Goal: Transaction & Acquisition: Purchase product/service

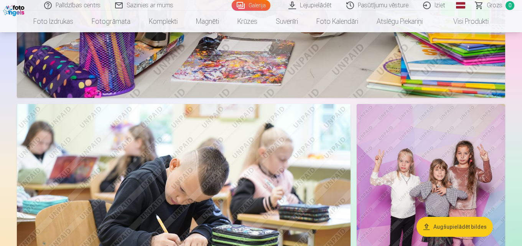
scroll to position [3298, 0]
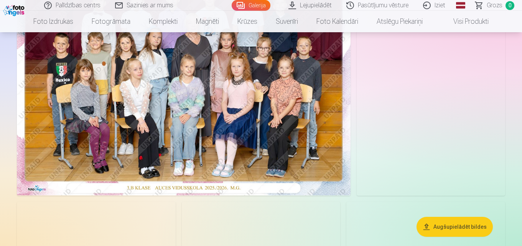
scroll to position [115, 0]
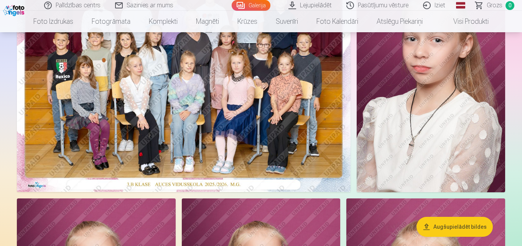
click at [225, 92] on img at bounding box center [184, 80] width 334 height 222
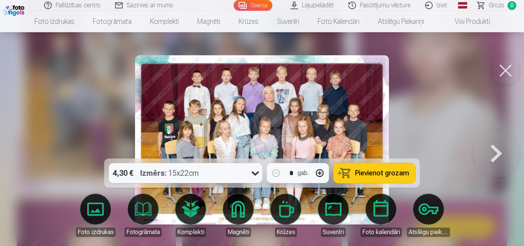
click at [255, 173] on icon at bounding box center [255, 173] width 7 height 4
click at [400, 172] on span "Pievienot grozam" at bounding box center [382, 172] width 54 height 7
click at [505, 69] on button at bounding box center [505, 70] width 31 height 31
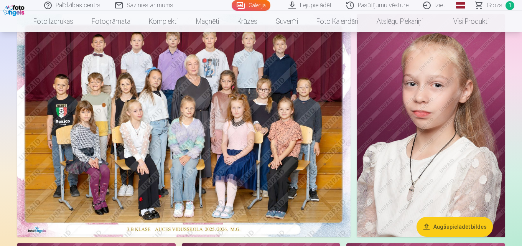
scroll to position [77, 0]
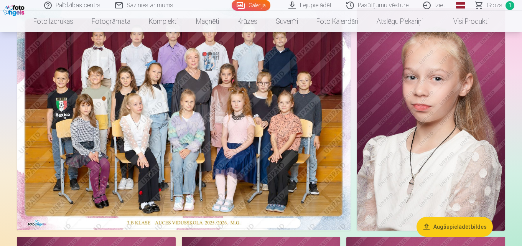
click at [443, 151] on img at bounding box center [431, 119] width 148 height 223
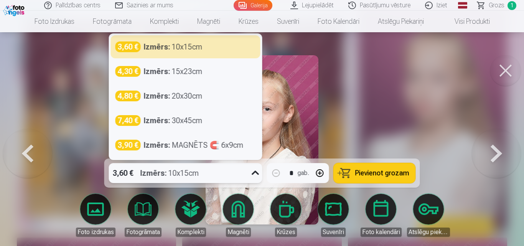
click at [255, 172] on icon at bounding box center [255, 173] width 12 height 12
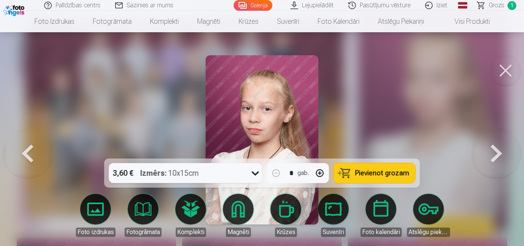
click at [505, 69] on button at bounding box center [505, 70] width 31 height 31
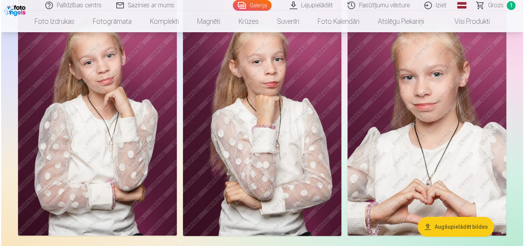
scroll to position [307, 0]
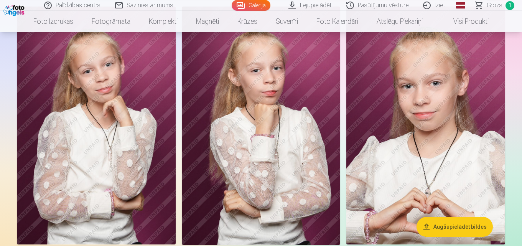
click at [287, 107] on img at bounding box center [261, 126] width 159 height 238
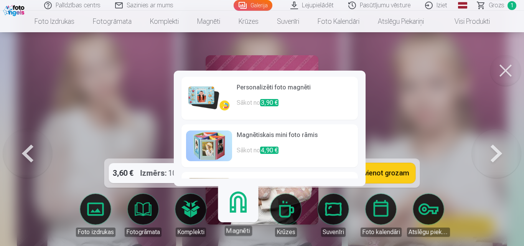
click at [239, 91] on h6 "Personalizēti foto magnēti" at bounding box center [295, 90] width 117 height 15
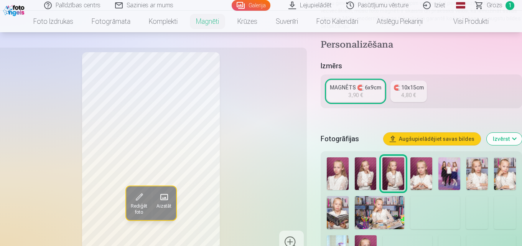
scroll to position [38, 0]
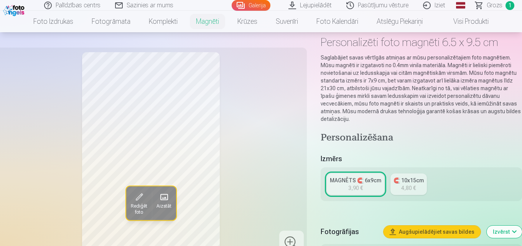
click at [412, 176] on div "🧲 10x15cm" at bounding box center [408, 180] width 30 height 8
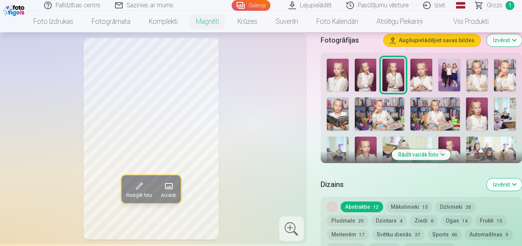
scroll to position [230, 0]
click at [406, 201] on button "Mākslinieki 15" at bounding box center [409, 206] width 46 height 11
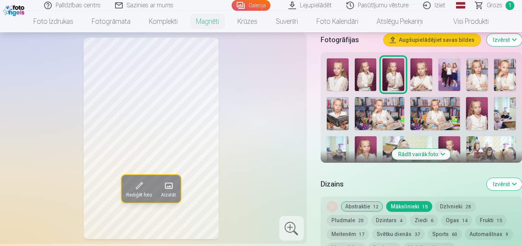
click at [443, 201] on button "Dzīvnieki 28" at bounding box center [455, 206] width 40 height 11
click at [348, 215] on button "Pludmale 20" at bounding box center [347, 220] width 41 height 11
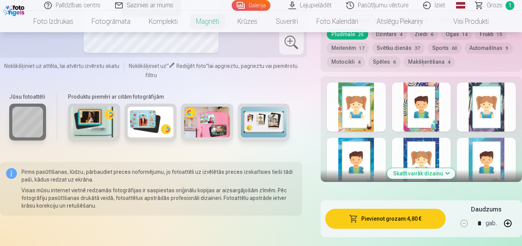
scroll to position [268, 0]
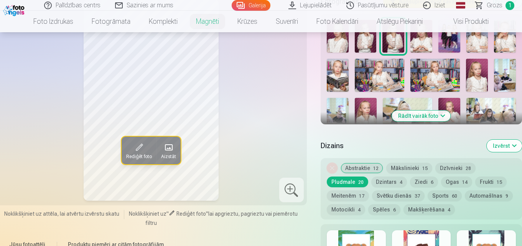
click at [374, 166] on span "12" at bounding box center [375, 168] width 5 height 5
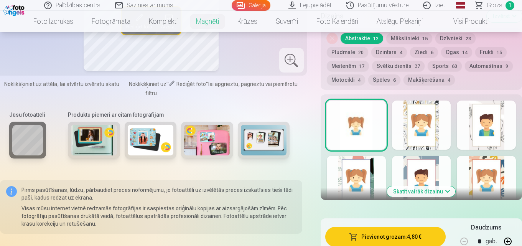
scroll to position [460, 0]
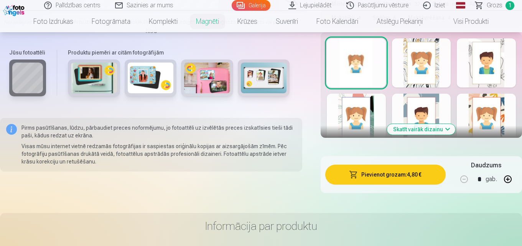
click at [447, 124] on button "Skatīt vairāk dizainu" at bounding box center [421, 129] width 68 height 11
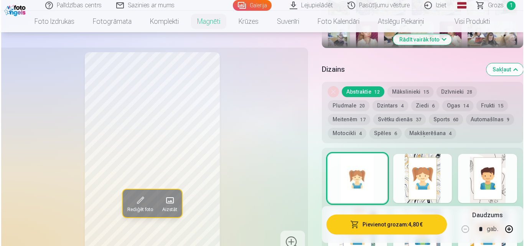
scroll to position [307, 0]
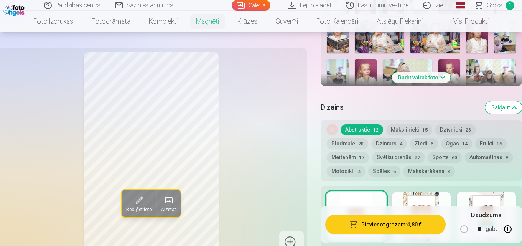
click at [350, 152] on button "Meitenēm 17" at bounding box center [348, 157] width 42 height 11
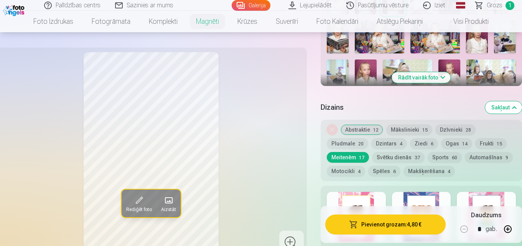
click at [489, 192] on div at bounding box center [486, 216] width 59 height 49
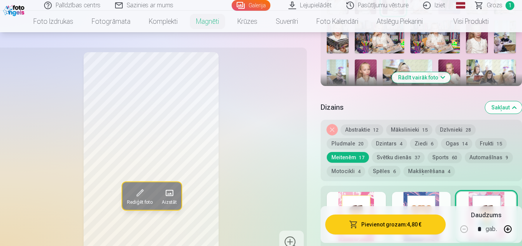
click at [360, 124] on button "Abstraktie 12" at bounding box center [361, 129] width 43 height 11
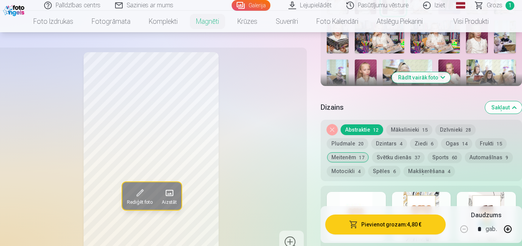
click at [363, 198] on div at bounding box center [356, 216] width 59 height 49
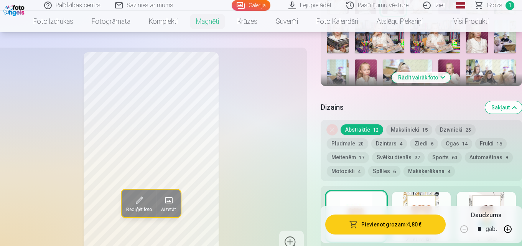
click at [400, 220] on button "Pievienot grozam : 4,80 €" at bounding box center [385, 224] width 120 height 20
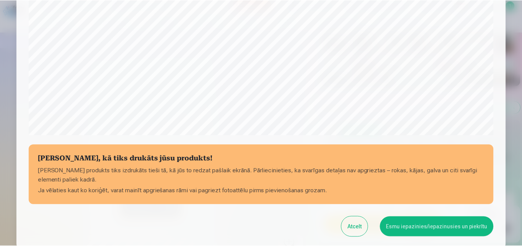
scroll to position [306, 0]
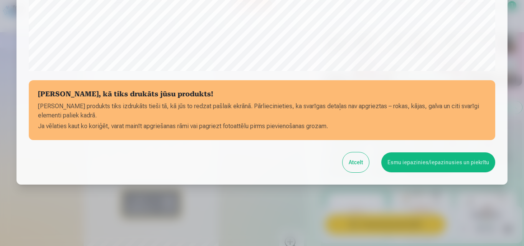
click at [432, 158] on button "Esmu iepazinies/iepazinusies un piekrītu" at bounding box center [438, 162] width 114 height 20
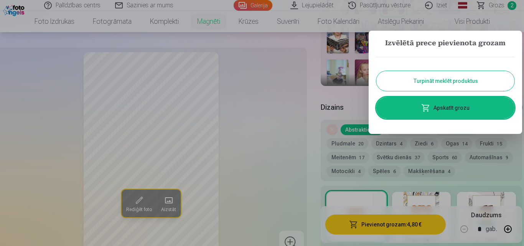
click at [457, 78] on button "Turpināt meklēt produktus" at bounding box center [445, 81] width 138 height 20
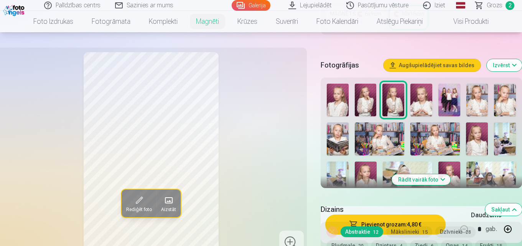
scroll to position [230, 0]
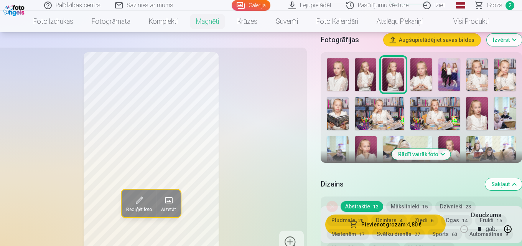
click at [336, 60] on img at bounding box center [338, 74] width 22 height 33
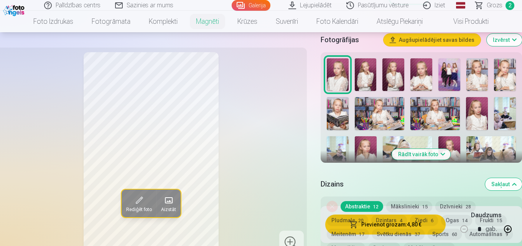
click at [371, 67] on img at bounding box center [366, 74] width 22 height 33
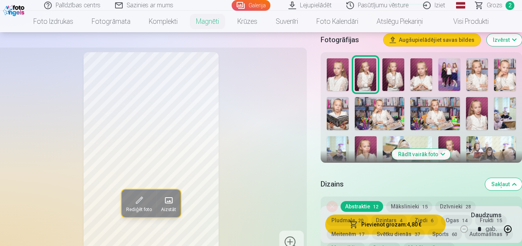
click at [393, 68] on img at bounding box center [393, 74] width 22 height 33
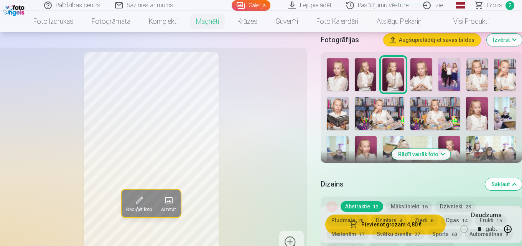
click at [336, 64] on img at bounding box center [338, 74] width 22 height 33
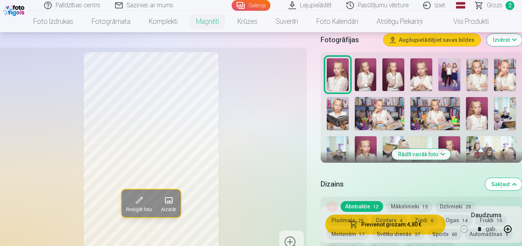
click at [391, 66] on img at bounding box center [393, 74] width 22 height 33
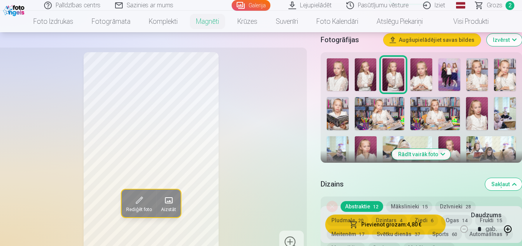
click at [502, 66] on img at bounding box center [505, 74] width 22 height 33
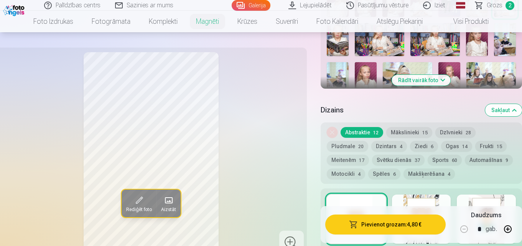
scroll to position [268, 0]
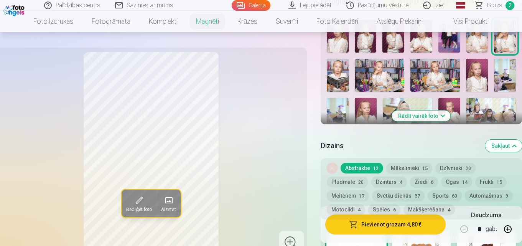
click at [479, 64] on img at bounding box center [477, 75] width 22 height 33
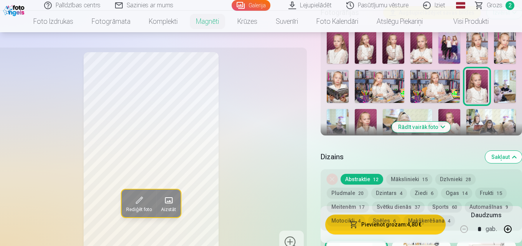
scroll to position [230, 0]
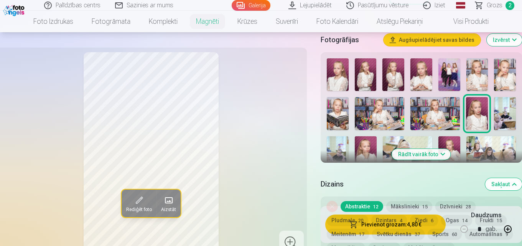
click at [425, 62] on img at bounding box center [421, 74] width 22 height 33
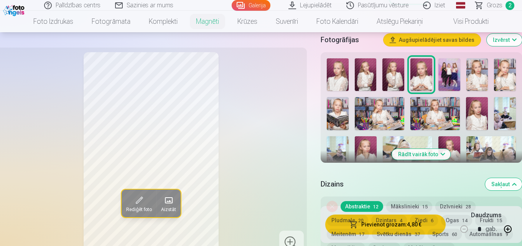
click at [425, 62] on img at bounding box center [421, 74] width 22 height 33
click at [396, 68] on img at bounding box center [393, 74] width 22 height 33
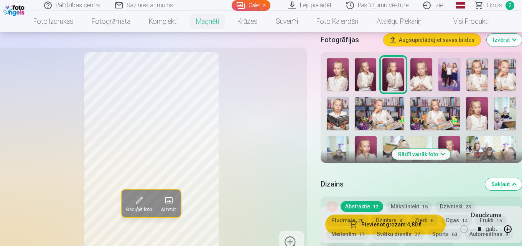
click at [421, 66] on img at bounding box center [421, 74] width 22 height 33
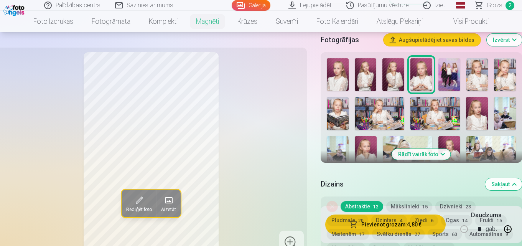
scroll to position [307, 0]
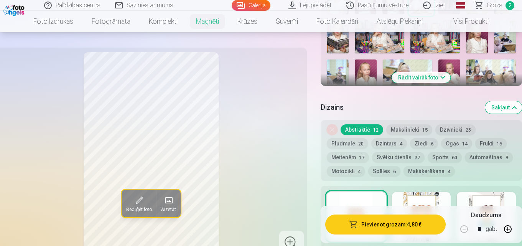
click at [495, 5] on span "Grozs" at bounding box center [495, 5] width 16 height 9
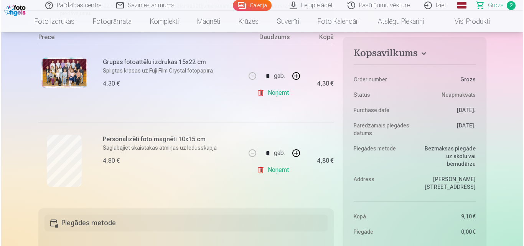
scroll to position [153, 0]
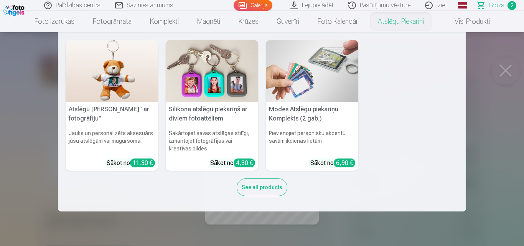
click at [505, 72] on nav "Atslēgu piekariņš Lācītis" ar fotogrāfiju" Jauks un personalizēts aksesuārs jūs…" at bounding box center [262, 121] width 524 height 179
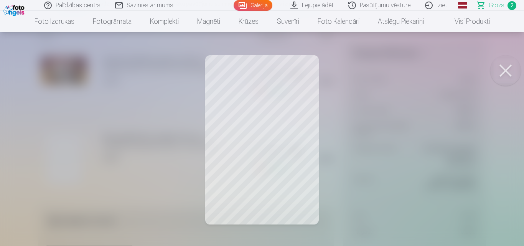
click at [264, 3] on link "Galerija" at bounding box center [253, 5] width 39 height 11
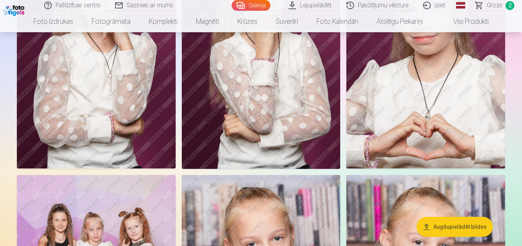
scroll to position [383, 0]
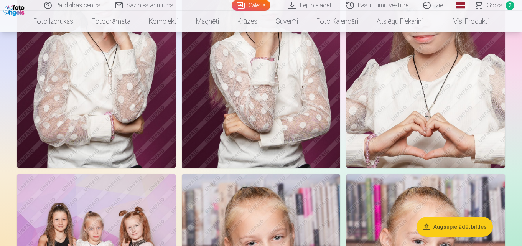
click at [439, 119] on img at bounding box center [425, 49] width 159 height 238
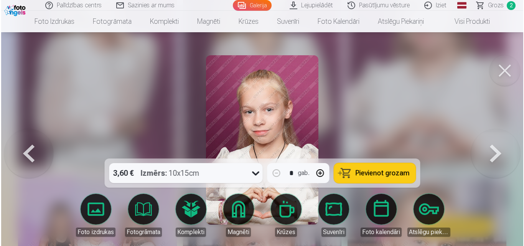
scroll to position [384, 0]
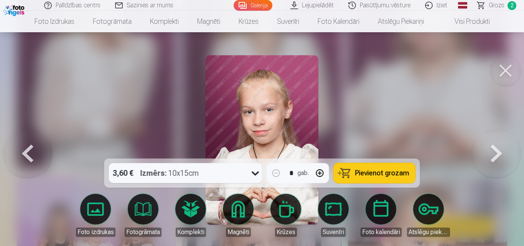
click at [242, 211] on link "Magnēti" at bounding box center [238, 215] width 43 height 43
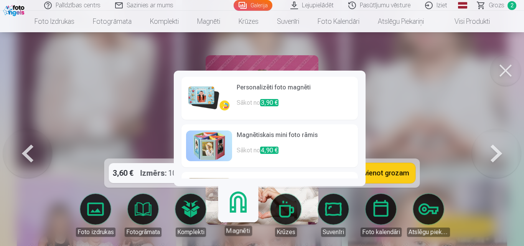
click at [236, 99] on link "Personalizēti foto magnēti Sākot no 3,90 €" at bounding box center [269, 98] width 176 height 43
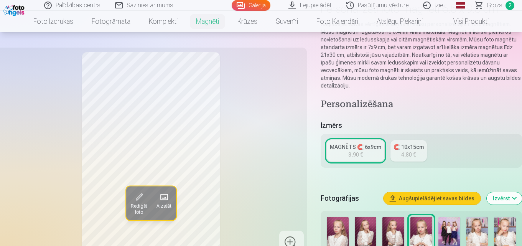
scroll to position [115, 0]
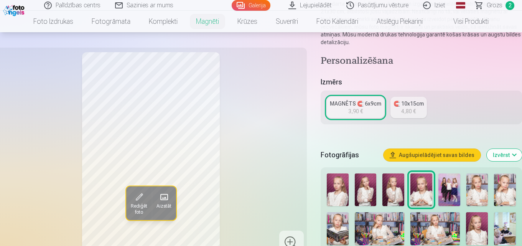
click at [350, 90] on div "MAGNĒTS 🧲 6x9cm 3,90 € 🧲 10x15cm 4,80 €" at bounding box center [421, 107] width 201 height 34
click at [353, 100] on div "MAGNĒTS 🧲 6x9cm" at bounding box center [355, 104] width 51 height 8
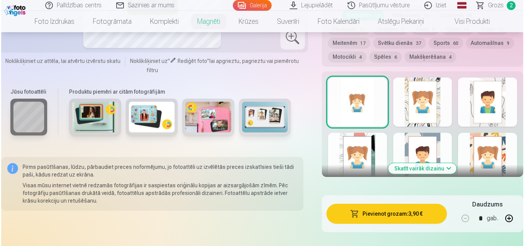
scroll to position [422, 0]
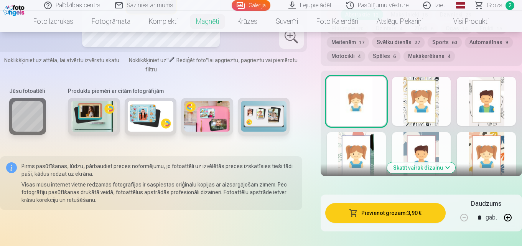
click at [409, 204] on button "Pievienot grozam : 3,90 €" at bounding box center [385, 213] width 120 height 20
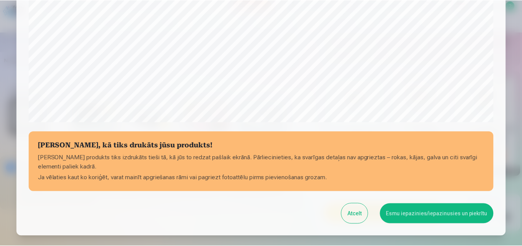
scroll to position [306, 0]
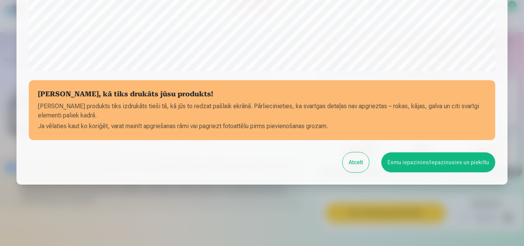
click at [414, 160] on button "Esmu iepazinies/iepazinusies un piekrītu" at bounding box center [438, 162] width 114 height 20
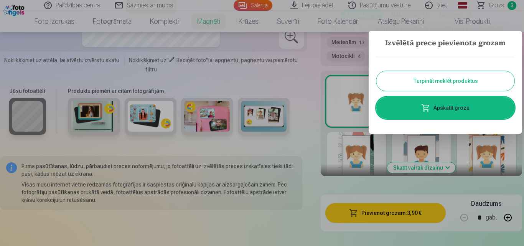
click at [401, 78] on button "Turpināt meklēt produktus" at bounding box center [445, 81] width 138 height 20
click at [401, 78] on div at bounding box center [421, 101] width 59 height 49
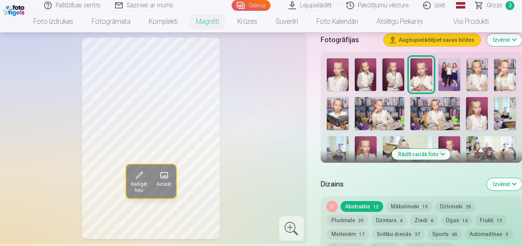
scroll to position [192, 0]
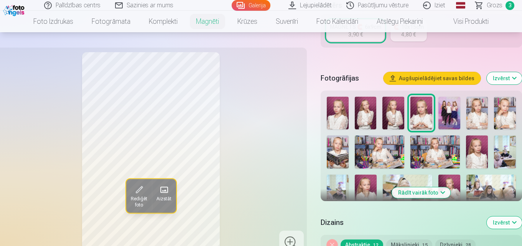
click at [495, 2] on span "Grozs" at bounding box center [495, 5] width 16 height 9
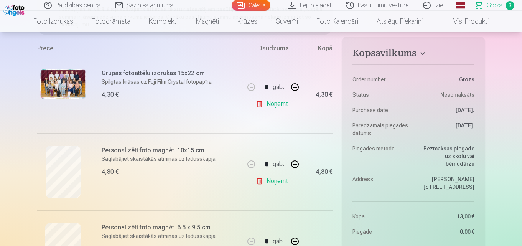
scroll to position [230, 0]
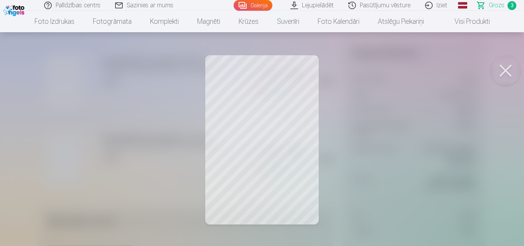
click at [506, 70] on button at bounding box center [505, 70] width 31 height 31
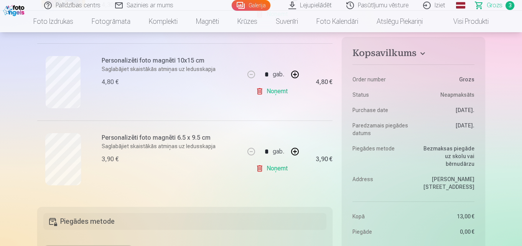
click at [257, 3] on link "Galerija" at bounding box center [251, 5] width 39 height 11
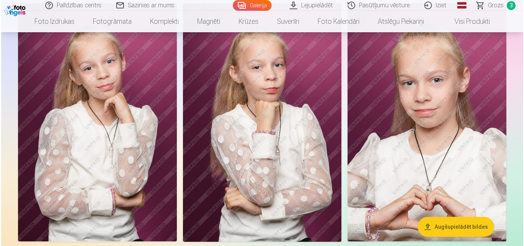
scroll to position [77, 0]
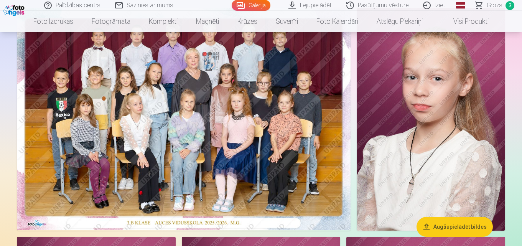
click at [450, 143] on img at bounding box center [431, 119] width 148 height 223
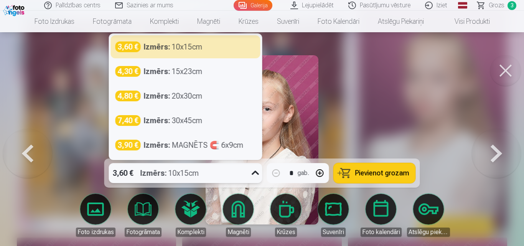
click at [255, 171] on icon at bounding box center [255, 173] width 12 height 12
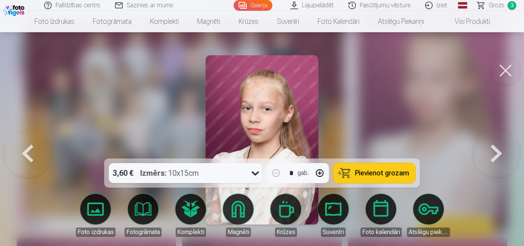
click at [379, 171] on span "Pievienot grozam" at bounding box center [382, 172] width 54 height 7
click at [260, 6] on link "Galerija" at bounding box center [253, 5] width 39 height 11
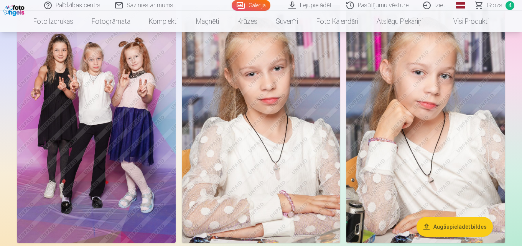
scroll to position [498, 0]
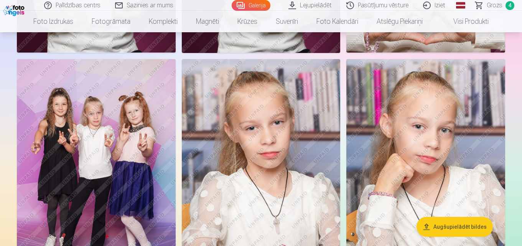
click at [96, 128] on img at bounding box center [96, 178] width 159 height 238
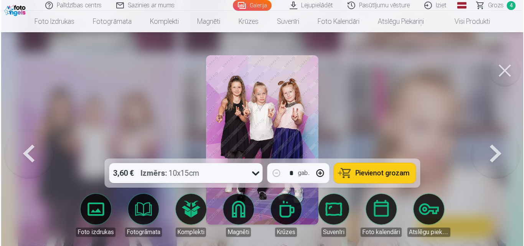
scroll to position [499, 0]
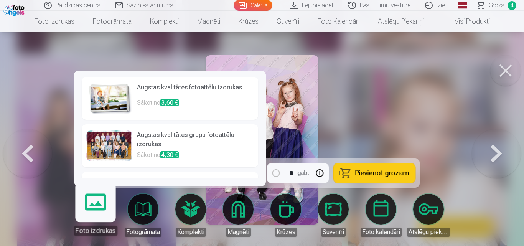
click at [231, 94] on h6 "Augstas kvalitātes fotoattēlu izdrukas" at bounding box center [195, 90] width 117 height 15
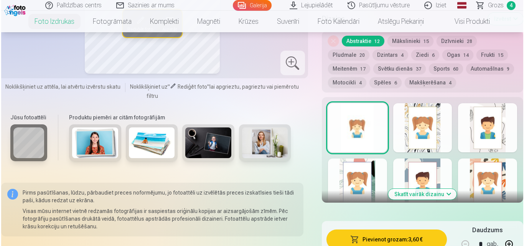
scroll to position [460, 0]
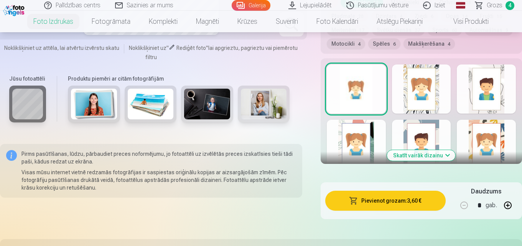
click at [412, 199] on button "Pievienot grozam : 3,60 €" at bounding box center [385, 201] width 120 height 20
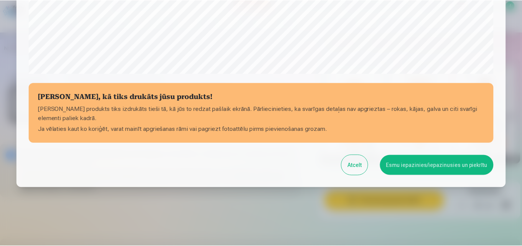
scroll to position [306, 0]
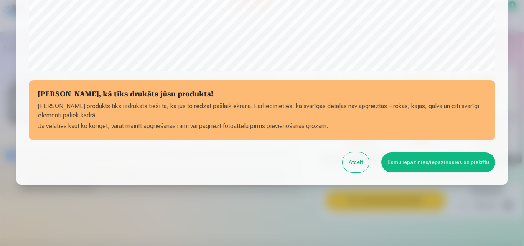
click at [421, 159] on button "Esmu iepazinies/iepazinusies un piekrītu" at bounding box center [438, 162] width 114 height 20
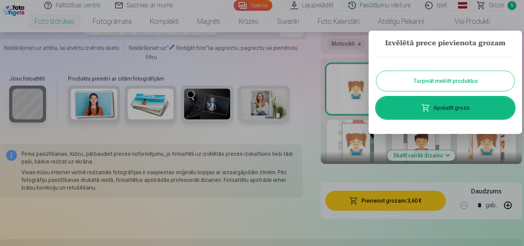
click at [454, 78] on button "Turpināt meklēt produktus" at bounding box center [445, 81] width 138 height 20
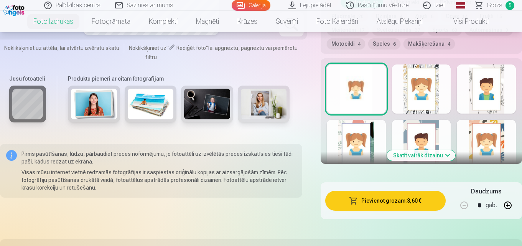
click at [248, 5] on link "Galerija" at bounding box center [251, 5] width 39 height 11
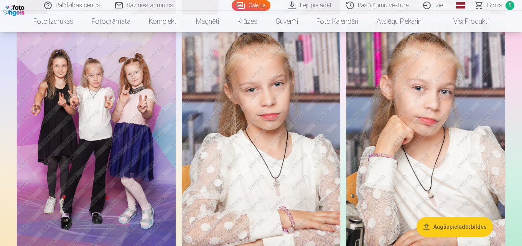
scroll to position [575, 0]
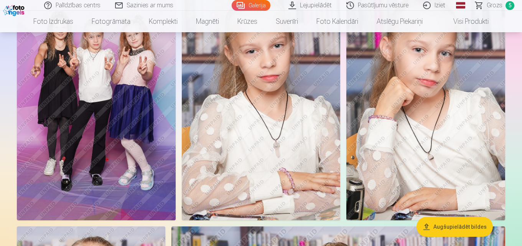
click at [449, 109] on img at bounding box center [425, 101] width 159 height 238
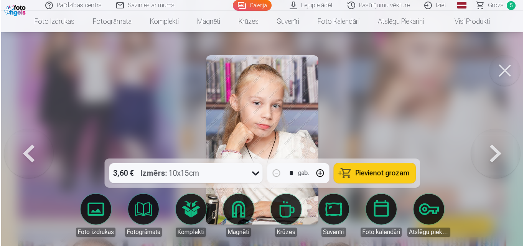
scroll to position [577, 0]
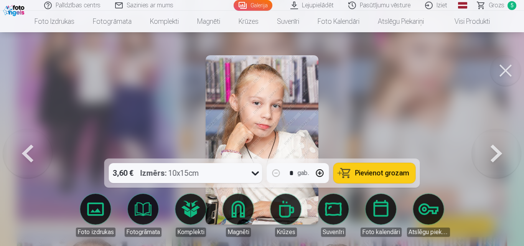
click at [460, 50] on div at bounding box center [262, 123] width 524 height 246
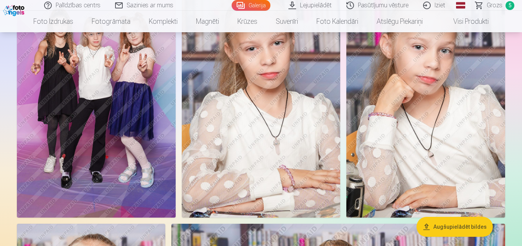
scroll to position [575, 0]
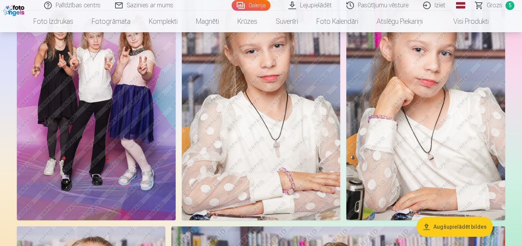
click at [432, 108] on img at bounding box center [425, 101] width 159 height 238
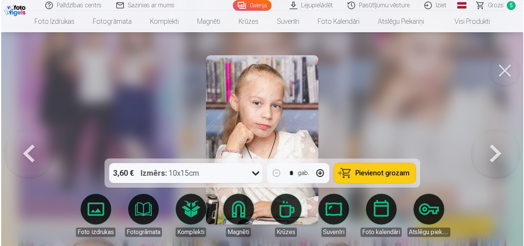
scroll to position [577, 0]
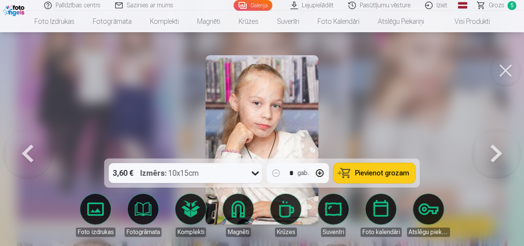
click at [372, 171] on span "Pievienot grozam" at bounding box center [382, 172] width 54 height 7
click at [261, 5] on link "Galerija" at bounding box center [253, 5] width 39 height 11
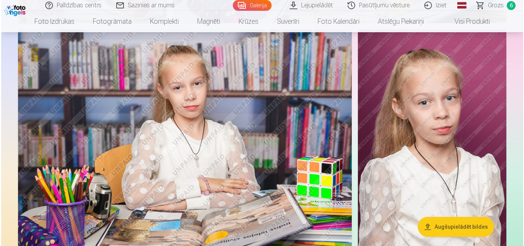
scroll to position [1035, 0]
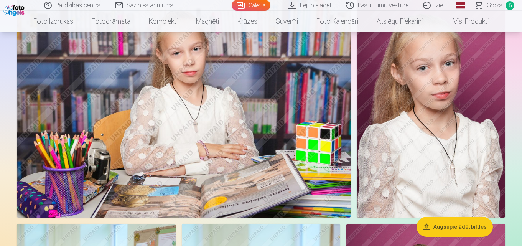
click at [238, 100] on img at bounding box center [184, 106] width 334 height 222
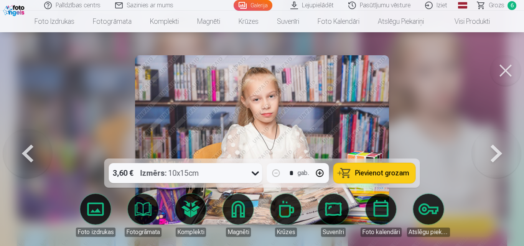
click at [386, 169] on span "Pievienot grozam" at bounding box center [382, 172] width 54 height 7
click at [262, 5] on link "Galerija" at bounding box center [253, 5] width 39 height 11
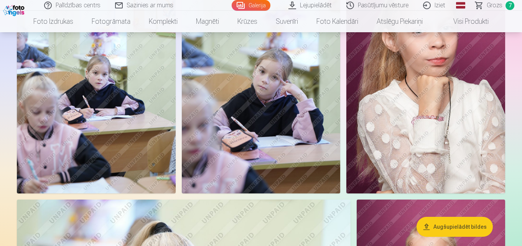
scroll to position [1227, 0]
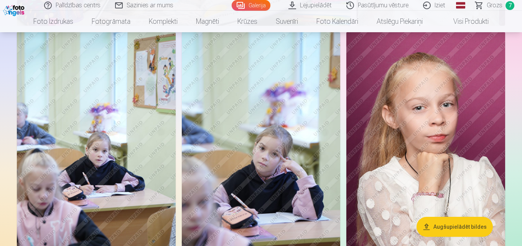
click at [503, 4] on link "Grozs 7" at bounding box center [495, 5] width 54 height 11
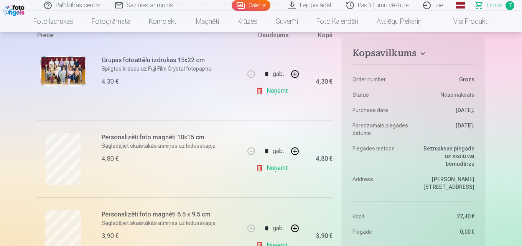
scroll to position [115, 0]
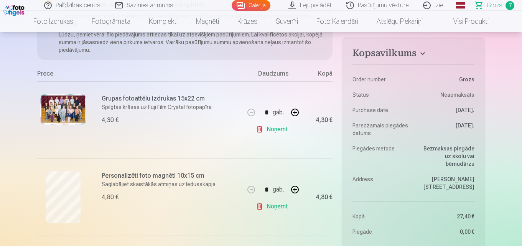
click at [256, 2] on link "Galerija" at bounding box center [251, 5] width 39 height 11
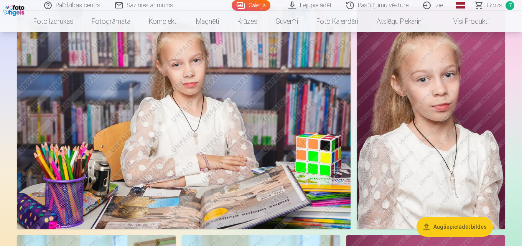
scroll to position [997, 0]
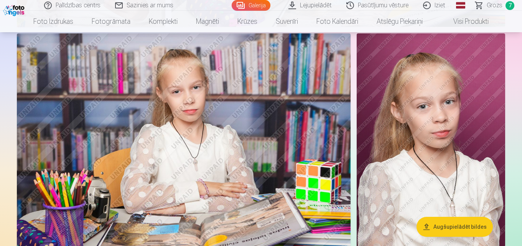
click at [235, 116] on img at bounding box center [184, 144] width 334 height 222
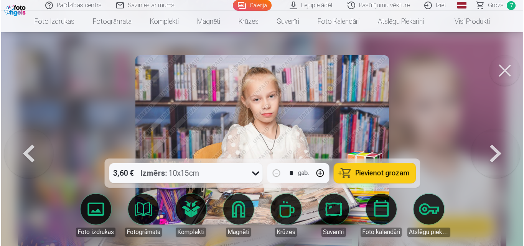
scroll to position [1000, 0]
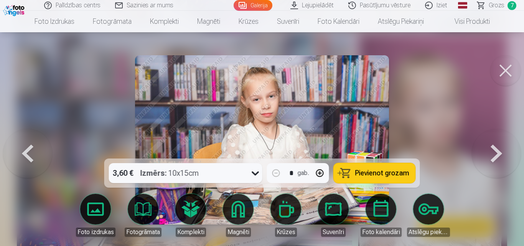
click at [382, 171] on span "Pievienot grozam" at bounding box center [382, 172] width 54 height 7
click at [500, 4] on span "Grozs" at bounding box center [496, 5] width 16 height 9
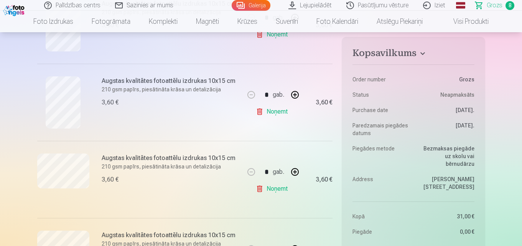
scroll to position [575, 0]
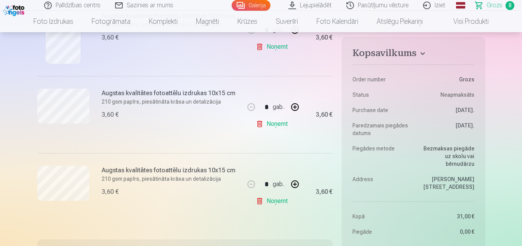
click at [266, 124] on link "Noņemt" at bounding box center [273, 123] width 35 height 15
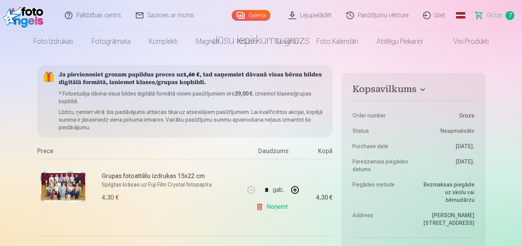
scroll to position [0, 0]
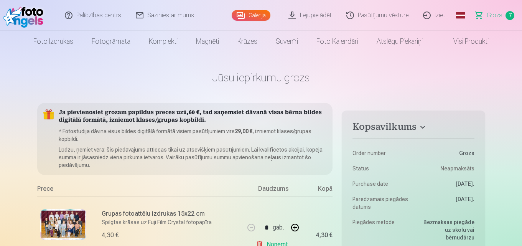
click at [255, 11] on link "Galerija" at bounding box center [251, 15] width 39 height 11
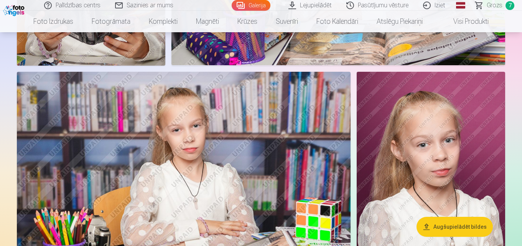
scroll to position [997, 0]
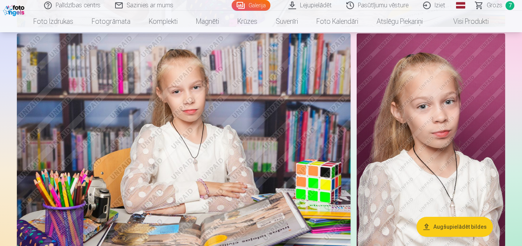
click at [264, 128] on img at bounding box center [184, 144] width 334 height 222
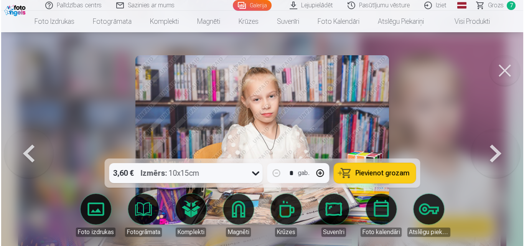
scroll to position [1000, 0]
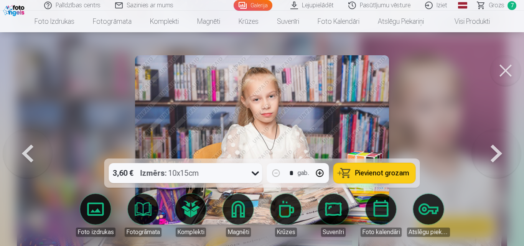
click at [386, 171] on span "Pievienot grozam" at bounding box center [382, 172] width 54 height 7
click at [498, 2] on span "Grozs" at bounding box center [496, 5] width 16 height 9
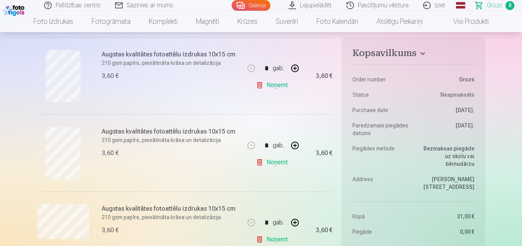
scroll to position [537, 0]
click at [281, 163] on link "Noņemt" at bounding box center [273, 162] width 35 height 15
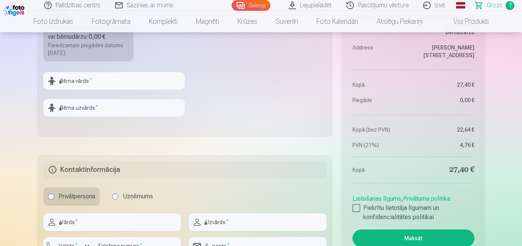
scroll to position [767, 0]
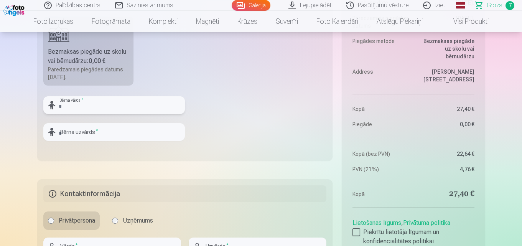
click at [104, 104] on input "text" at bounding box center [113, 105] width 141 height 18
type input "******"
click at [95, 133] on input "text" at bounding box center [113, 132] width 141 height 18
type input "*"
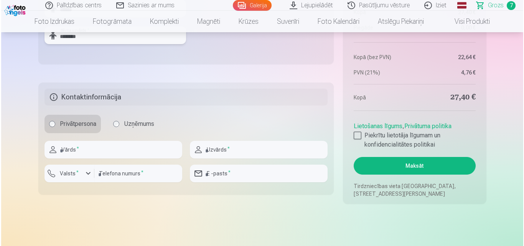
scroll to position [920, 0]
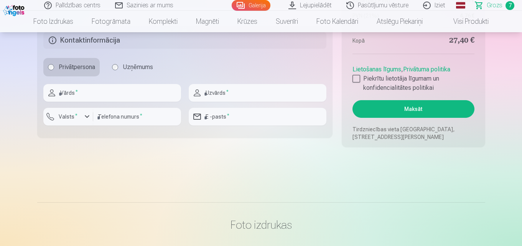
type input "********"
click at [119, 91] on input "text" at bounding box center [112, 93] width 138 height 18
type input "*"
type input "******"
click at [239, 99] on input "text" at bounding box center [258, 93] width 138 height 18
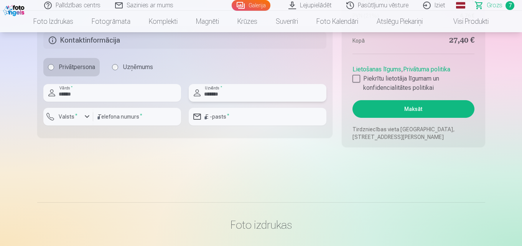
type input "*******"
click at [85, 115] on div "button" at bounding box center [86, 116] width 9 height 9
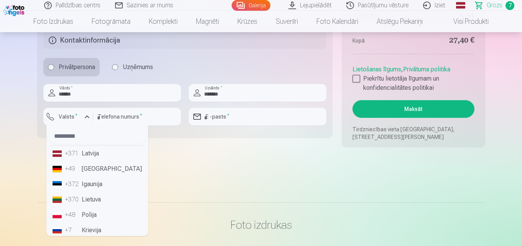
click at [90, 154] on li "+371 Latvija" at bounding box center [96, 153] width 95 height 15
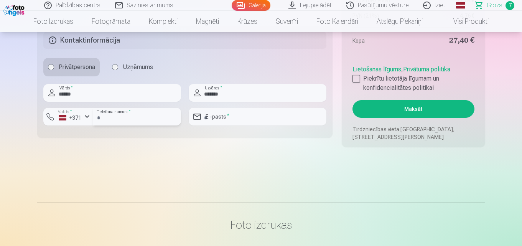
click at [141, 113] on input "number" at bounding box center [137, 117] width 88 height 18
type input "********"
click at [245, 120] on input "email" at bounding box center [258, 117] width 138 height 18
type input "**********"
click at [357, 79] on div at bounding box center [356, 79] width 8 height 8
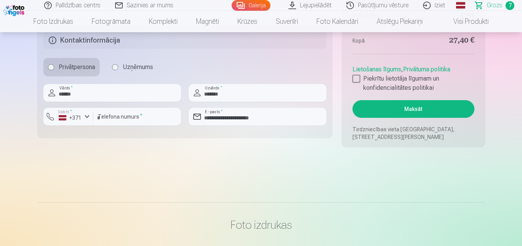
click at [431, 105] on button "Maksāt" at bounding box center [413, 109] width 122 height 18
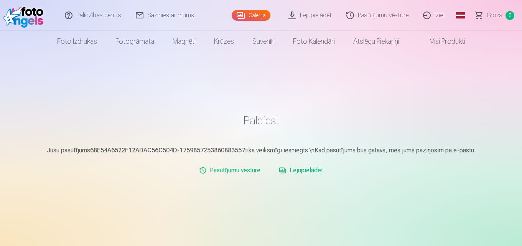
click at [301, 169] on link "Lejupielādēt" at bounding box center [301, 170] width 50 height 15
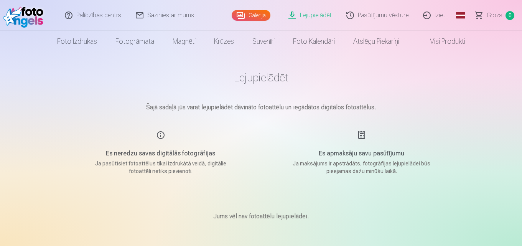
click at [358, 165] on p "Ja maksājums ir apstrādāts, fotogrāfijas lejupielādei būs pieejamas dažu minūšu…" at bounding box center [362, 167] width 146 height 15
click at [364, 132] on div "Es apmaksāju savu pasūtījumu Ja maksājums ir apstrādāts, fotogrāfijas lejupielā…" at bounding box center [361, 152] width 183 height 44
click at [156, 130] on main "Lejupielādēt Šajā sadaļā jūs varat lejupielādēt dāvināto fotoattēlu un iegādāto…" at bounding box center [260, 155] width 383 height 206
click at [155, 123] on main "Lejupielādēt Šajā sadaļā jūs varat lejupielādēt dāvināto fotoattēlu un iegādāto…" at bounding box center [260, 155] width 383 height 206
click at [160, 158] on h5 "Es neredzu savas digitālās fotogrāfijas" at bounding box center [161, 153] width 146 height 9
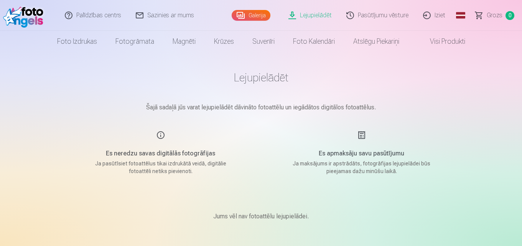
click at [157, 135] on div "Es neredzu savas digitālās fotogrāfijas Ja pasūtīsiet fotoattēlus tikai izdrukā…" at bounding box center [160, 152] width 183 height 44
drag, startPoint x: 270, startPoint y: 81, endPoint x: 265, endPoint y: 79, distance: 5.7
click at [270, 81] on h1 "Lejupielādēt" at bounding box center [260, 78] width 383 height 14
drag, startPoint x: 264, startPoint y: 78, endPoint x: 317, endPoint y: 21, distance: 77.9
click at [271, 66] on main "Lejupielādēt Šajā sadaļā jūs varat lejupielādēt dāvināto fotoattēlu un iegādāto…" at bounding box center [260, 155] width 383 height 206
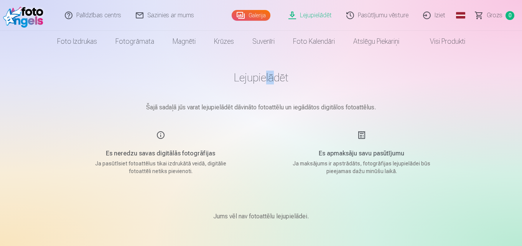
click at [318, 14] on link "Lejupielādēt" at bounding box center [310, 15] width 58 height 31
click at [293, 13] on link "Lejupielādēt" at bounding box center [310, 15] width 58 height 31
click at [354, 74] on h1 "Lejupielādēt" at bounding box center [260, 78] width 383 height 14
click at [312, 16] on link "Lejupielādēt" at bounding box center [310, 15] width 58 height 31
click at [160, 136] on div "Es neredzu savas digitālās fotogrāfijas Ja pasūtīsiet fotoattēlus tikai izdrukā…" at bounding box center [160, 152] width 183 height 44
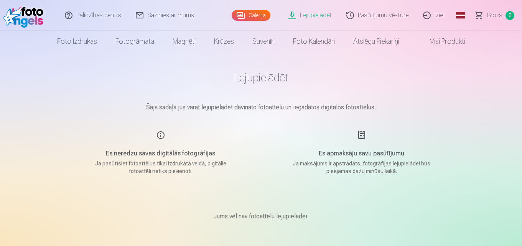
click at [169, 155] on h5 "Es neredzu savas digitālās fotogrāfijas" at bounding box center [161, 153] width 146 height 9
click at [370, 150] on h5 "Es apmaksāju savu pasūtījumu" at bounding box center [362, 153] width 146 height 9
click at [357, 166] on p "Ja maksājums ir apstrādāts, fotogrāfijas lejupielādei būs pieejamas dažu minūšu…" at bounding box center [362, 167] width 146 height 15
drag, startPoint x: 350, startPoint y: 175, endPoint x: 385, endPoint y: 162, distance: 37.2
click at [350, 175] on main "Lejupielādēt Šajā sadaļā jūs varat lejupielādēt dāvināto fotoattēlu un iegādāto…" at bounding box center [260, 155] width 383 height 206
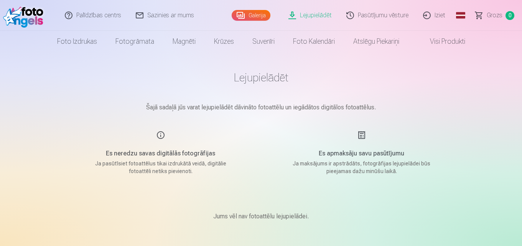
click at [385, 162] on p "Ja maksājums ir apstrādāts, fotogrāfijas lejupielādei būs pieejamas dažu minūšu…" at bounding box center [362, 167] width 146 height 15
click at [423, 39] on span at bounding box center [422, 41] width 9 height 9
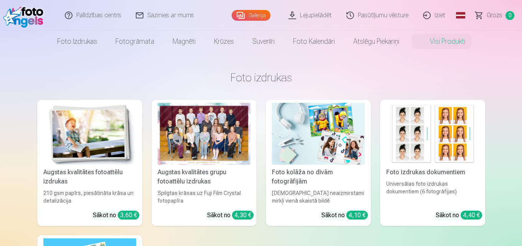
click at [447, 42] on link "Visi produkti" at bounding box center [441, 41] width 66 height 21
click at [319, 13] on link "Lejupielādēt" at bounding box center [310, 15] width 58 height 31
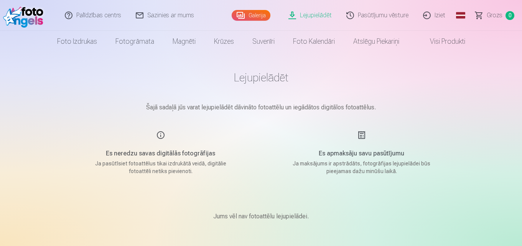
click at [319, 13] on link "Lejupielādēt" at bounding box center [310, 15] width 58 height 31
drag, startPoint x: 318, startPoint y: 14, endPoint x: 314, endPoint y: 13, distance: 4.2
click at [318, 14] on link "Lejupielādēt" at bounding box center [310, 15] width 58 height 31
click at [314, 13] on link "Lejupielādēt" at bounding box center [310, 15] width 58 height 31
click at [295, 13] on link "Lejupielādēt" at bounding box center [310, 15] width 58 height 31
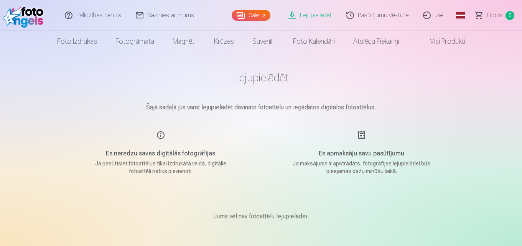
click at [445, 41] on link "Visi produkti" at bounding box center [441, 41] width 66 height 21
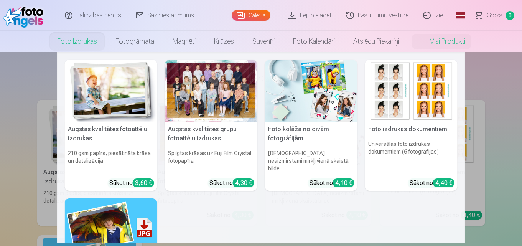
click at [73, 42] on link "Foto izdrukas" at bounding box center [77, 41] width 58 height 21
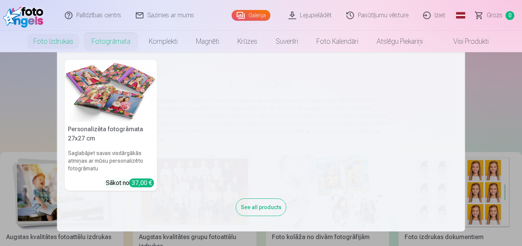
click at [108, 43] on link "Fotogrāmata" at bounding box center [110, 41] width 57 height 21
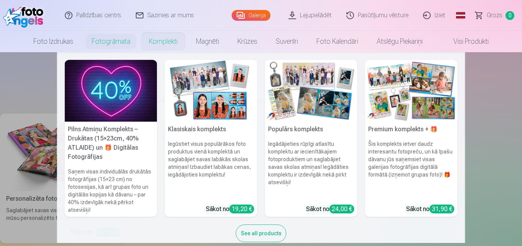
click at [159, 38] on link "Komplekti" at bounding box center [163, 41] width 47 height 21
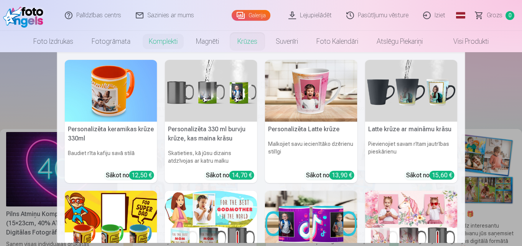
click at [241, 41] on link "Krūzes" at bounding box center [247, 41] width 38 height 21
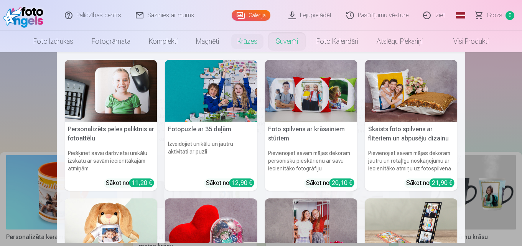
click at [284, 42] on link "Suvenīri" at bounding box center [286, 41] width 41 height 21
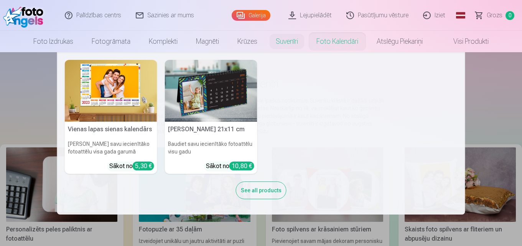
click at [339, 43] on link "Foto kalendāri" at bounding box center [337, 41] width 60 height 21
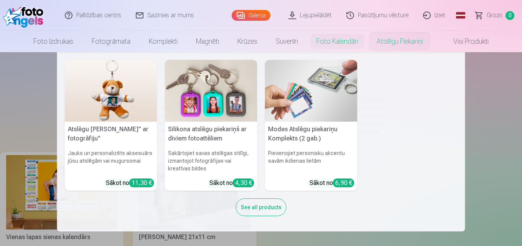
click at [402, 41] on link "Atslēgu piekariņi" at bounding box center [399, 41] width 64 height 21
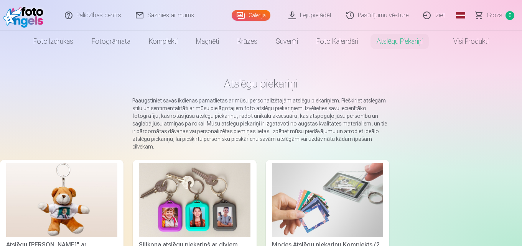
click at [259, 16] on link "Galerija" at bounding box center [251, 15] width 39 height 11
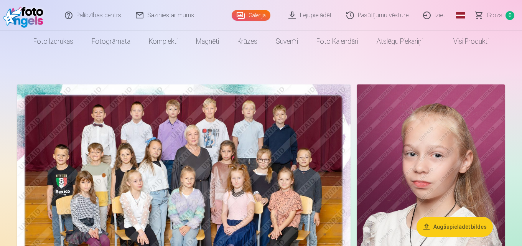
click at [462, 225] on button "Augšupielādēt bildes" at bounding box center [454, 227] width 76 height 20
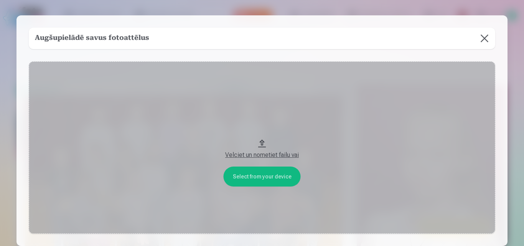
click at [483, 38] on button at bounding box center [484, 38] width 21 height 21
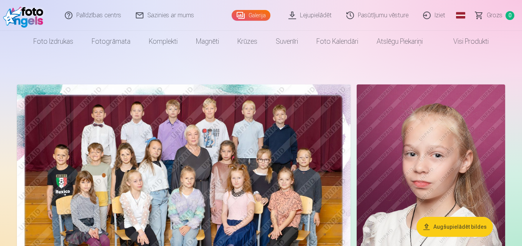
click at [319, 13] on link "Lejupielādēt" at bounding box center [310, 15] width 58 height 31
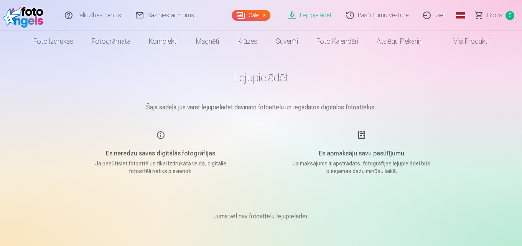
click at [316, 13] on link "Lejupielādēt" at bounding box center [310, 15] width 58 height 31
click at [374, 156] on h5 "Es apmaksāju savu pasūtījumu" at bounding box center [362, 153] width 146 height 9
drag, startPoint x: 379, startPoint y: 161, endPoint x: 359, endPoint y: 132, distance: 34.7
click at [379, 161] on p "Ja maksājums ir apstrādāts, fotogrāfijas lejupielādei būs pieejamas dažu minūšu…" at bounding box center [362, 167] width 146 height 15
click at [357, 132] on div "Es apmaksāju savu pasūtījumu Ja maksājums ir apstrādāts, fotogrāfijas lejupielā…" at bounding box center [361, 152] width 183 height 44
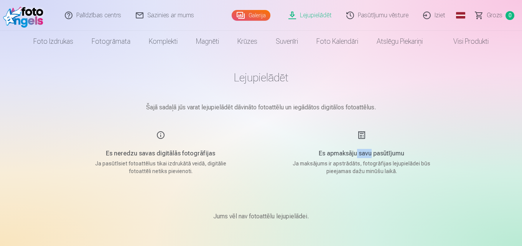
click at [359, 132] on div "Es apmaksāju savu pasūtījumu Ja maksājums ir apstrādāts, fotogrāfijas lejupielā…" at bounding box center [361, 152] width 183 height 44
click at [363, 132] on div "Es apmaksāju savu pasūtījumu Ja maksājums ir apstrādāts, fotogrāfijas lejupielā…" at bounding box center [361, 152] width 183 height 44
drag, startPoint x: 365, startPoint y: 150, endPoint x: 379, endPoint y: 156, distance: 15.1
click at [370, 155] on div "Es apmaksāju savu pasūtījumu Ja maksājums ir apstrādāts, fotogrāfijas lejupielā…" at bounding box center [361, 152] width 183 height 44
click at [407, 149] on h5 "Es apmaksāju savu pasūtījumu" at bounding box center [362, 153] width 146 height 9
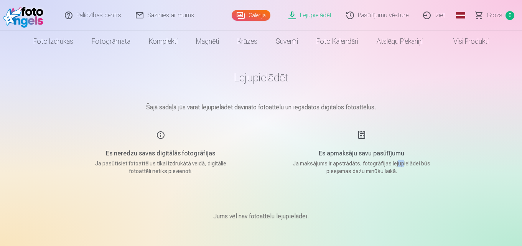
drag, startPoint x: 399, startPoint y: 164, endPoint x: 355, endPoint y: 173, distance: 44.2
click at [385, 166] on div "Es apmaksāju savu pasūtījumu Ja maksājums ir apstrādāts, fotogrāfijas lejupielā…" at bounding box center [361, 152] width 183 height 44
drag, startPoint x: 355, startPoint y: 173, endPoint x: 350, endPoint y: 182, distance: 11.2
click at [350, 180] on main "Lejupielādēt Šajā sadaļā jūs varat lejupielādēt dāvināto fotoattēlu un iegādāto…" at bounding box center [260, 155] width 383 height 206
click at [466, 223] on div "Lejupielādēt Šajā sadaļā jūs varat lejupielādēt dāvināto fotoattēlu un iegādāto…" at bounding box center [261, 243] width 460 height 487
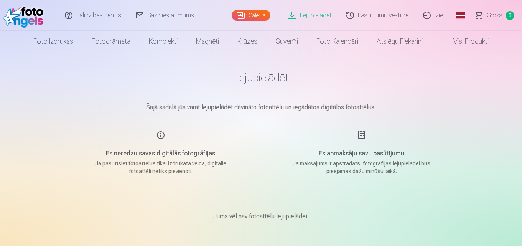
click at [465, 220] on div "Lejupielādēt Šajā sadaļā jūs varat lejupielādēt dāvināto fotoattēlu un iegādāto…" at bounding box center [261, 243] width 460 height 487
drag, startPoint x: 465, startPoint y: 220, endPoint x: 462, endPoint y: 211, distance: 9.3
click at [463, 214] on div "Lejupielādēt Šajā sadaļā jūs varat lejupielādēt dāvināto fotoattēlu un iegādāto…" at bounding box center [261, 243] width 460 height 487
click at [462, 211] on div "Lejupielādēt Šajā sadaļā jūs varat lejupielādēt dāvināto fotoattēlu un iegādāto…" at bounding box center [261, 243] width 460 height 487
click at [461, 42] on link "Visi produkti" at bounding box center [465, 41] width 66 height 21
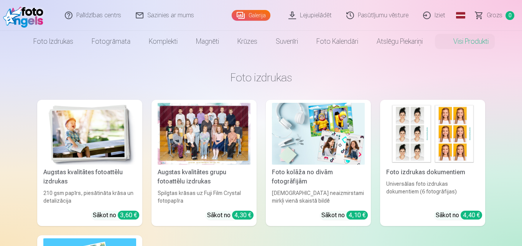
click at [494, 12] on span "Grozs" at bounding box center [495, 15] width 16 height 9
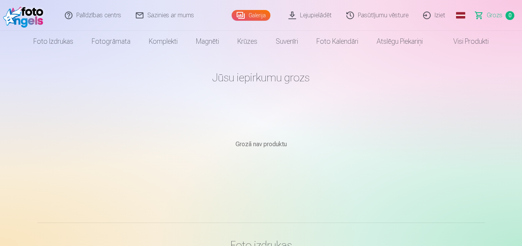
click at [379, 14] on link "Pasūtījumu vēsture" at bounding box center [377, 15] width 77 height 31
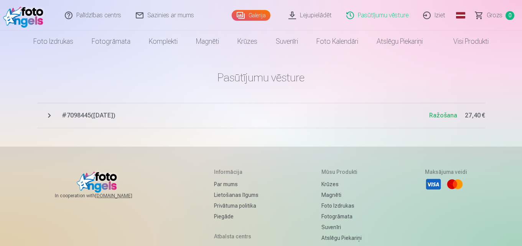
click at [298, 10] on link "Lejupielādēt" at bounding box center [310, 15] width 58 height 31
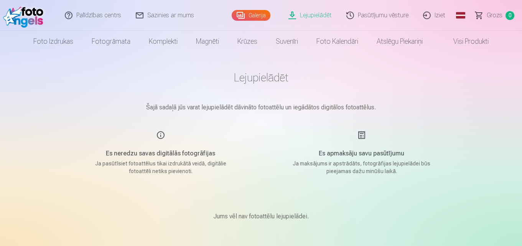
click at [359, 140] on div "Es apmaksāju savu pasūtījumu Ja maksājums ir apstrādāts, fotogrāfijas lejupielā…" at bounding box center [361, 152] width 183 height 44
click at [372, 166] on p "Ja maksājums ir apstrādāts, fotogrāfijas lejupielādei būs pieejamas dažu minūšu…" at bounding box center [362, 167] width 146 height 15
click at [307, 13] on link "Lejupielādēt" at bounding box center [310, 15] width 58 height 31
click at [296, 13] on link "Lejupielādēt" at bounding box center [310, 15] width 58 height 31
click at [294, 13] on link "Lejupielādēt" at bounding box center [310, 15] width 58 height 31
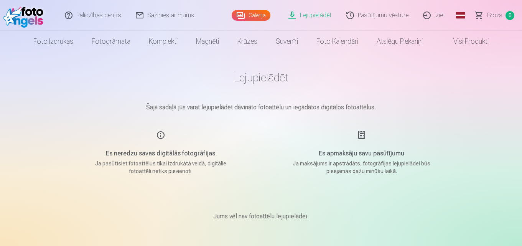
click at [294, 13] on link "Lejupielādēt" at bounding box center [310, 15] width 58 height 31
click at [260, 15] on link "Galerija" at bounding box center [251, 15] width 39 height 11
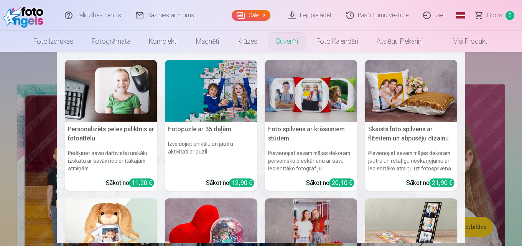
click at [492, 123] on nav "Personalizēts peles paliktnis ar fotoattēlu Piešķiriet savai darbvietai unikālu…" at bounding box center [261, 147] width 522 height 191
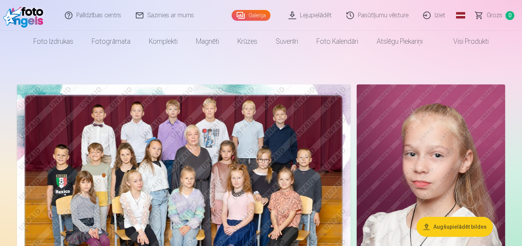
click at [492, 123] on img at bounding box center [431, 195] width 148 height 223
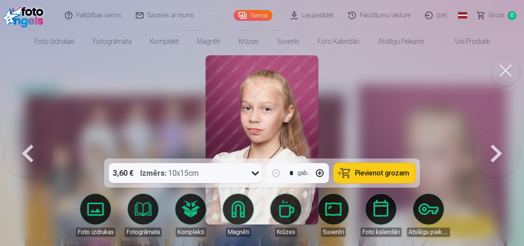
click at [496, 151] on button at bounding box center [496, 140] width 49 height 22
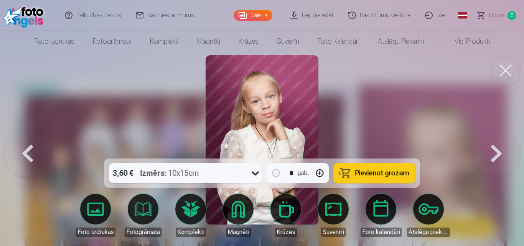
click at [496, 151] on button at bounding box center [496, 140] width 49 height 22
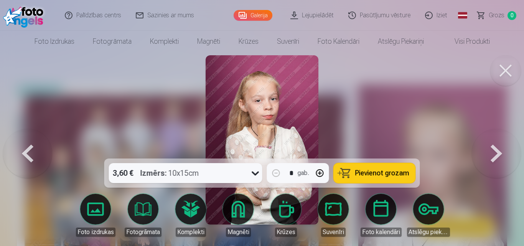
click at [496, 151] on button at bounding box center [496, 140] width 49 height 22
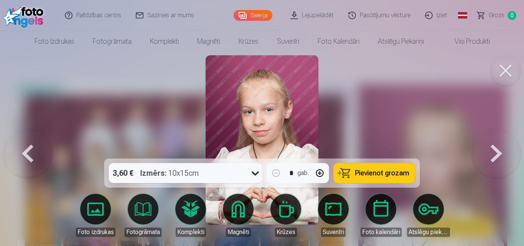
click at [496, 151] on button at bounding box center [496, 140] width 49 height 22
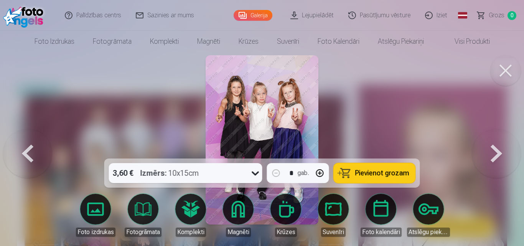
click at [496, 151] on button at bounding box center [496, 140] width 49 height 22
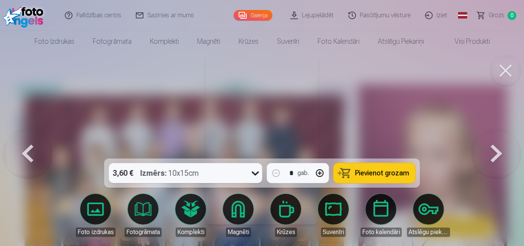
click at [496, 151] on button at bounding box center [496, 140] width 49 height 22
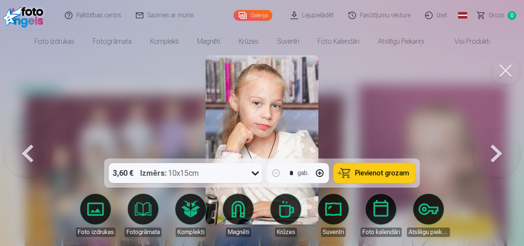
click at [496, 151] on button at bounding box center [496, 140] width 49 height 22
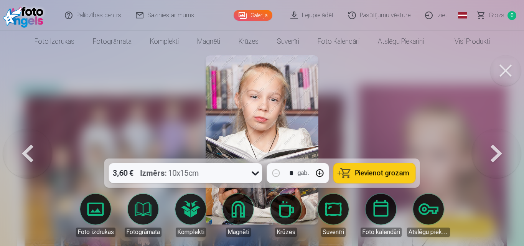
click at [496, 151] on button at bounding box center [496, 140] width 49 height 22
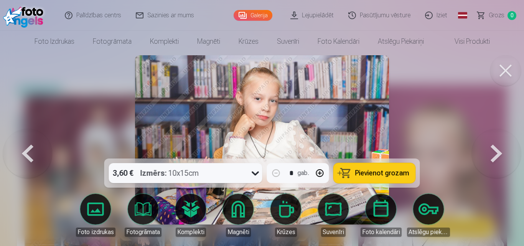
click at [496, 151] on button at bounding box center [496, 140] width 49 height 22
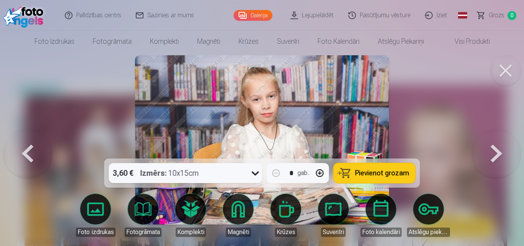
click at [496, 151] on button at bounding box center [496, 140] width 49 height 22
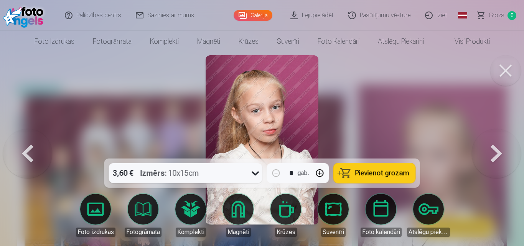
click at [496, 151] on button at bounding box center [496, 140] width 49 height 22
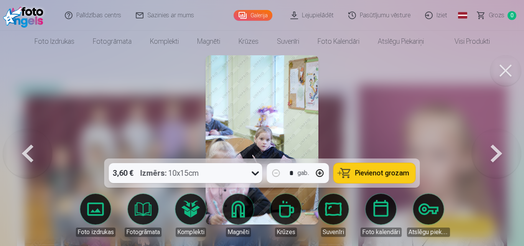
click at [496, 151] on button at bounding box center [496, 140] width 49 height 22
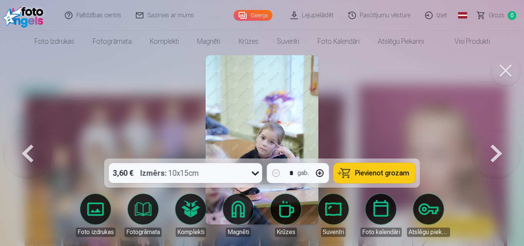
click at [496, 151] on button at bounding box center [496, 140] width 49 height 22
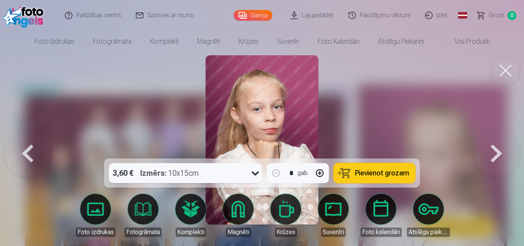
click at [496, 151] on button at bounding box center [496, 140] width 49 height 22
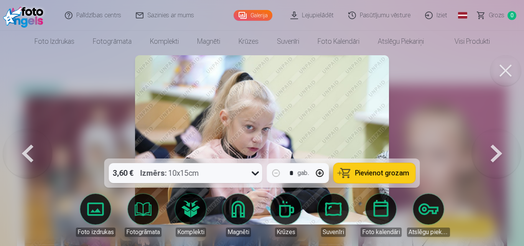
click at [496, 151] on button at bounding box center [496, 140] width 49 height 22
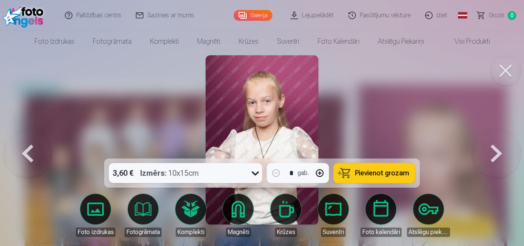
click at [496, 151] on button at bounding box center [496, 140] width 49 height 22
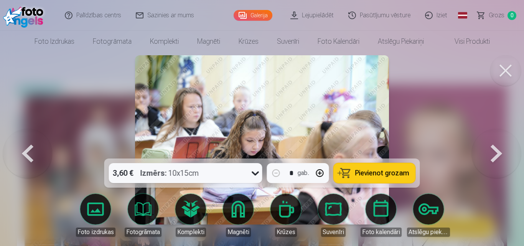
click at [496, 151] on button at bounding box center [496, 140] width 49 height 22
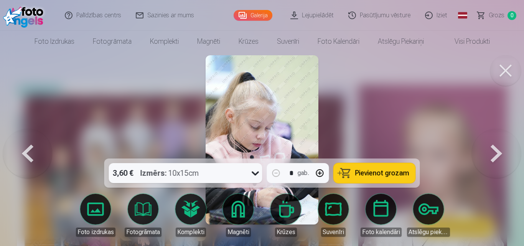
click at [495, 130] on button at bounding box center [496, 140] width 49 height 22
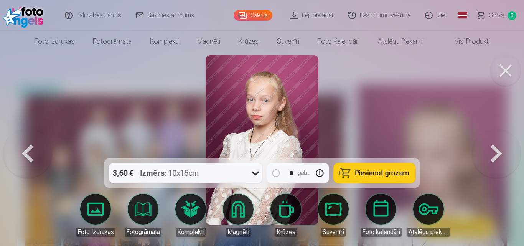
click at [506, 151] on button at bounding box center [496, 140] width 49 height 22
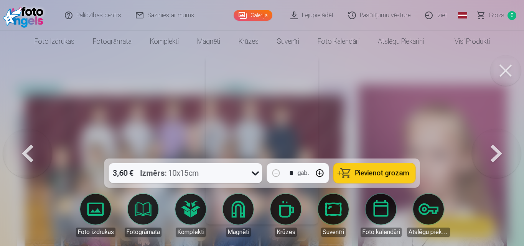
click at [506, 151] on button at bounding box center [496, 140] width 49 height 22
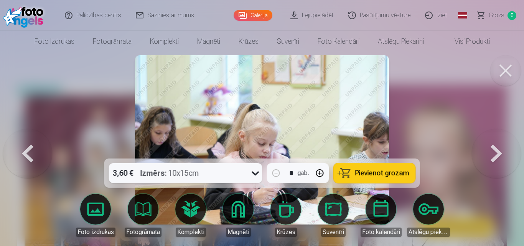
click at [506, 151] on button at bounding box center [496, 140] width 49 height 22
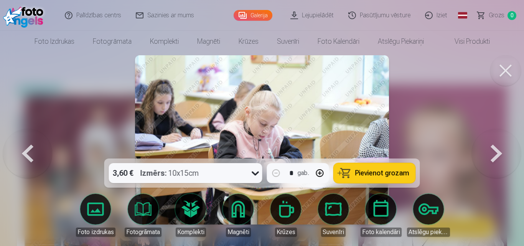
drag, startPoint x: 476, startPoint y: 141, endPoint x: 465, endPoint y: 114, distance: 28.9
click at [475, 137] on button at bounding box center [496, 140] width 49 height 22
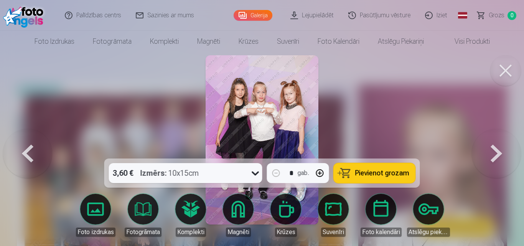
click at [312, 11] on link "Lejupielādēt" at bounding box center [312, 15] width 58 height 31
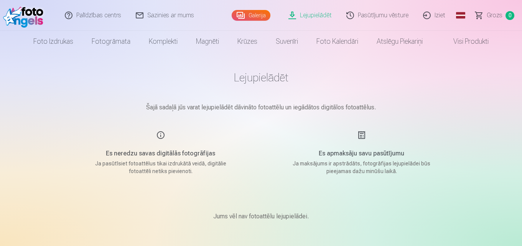
click at [312, 11] on link "Lejupielādēt" at bounding box center [310, 15] width 58 height 31
click at [303, 16] on link "Lejupielādēt" at bounding box center [310, 15] width 58 height 31
click at [303, 13] on link "Lejupielādēt" at bounding box center [310, 15] width 58 height 31
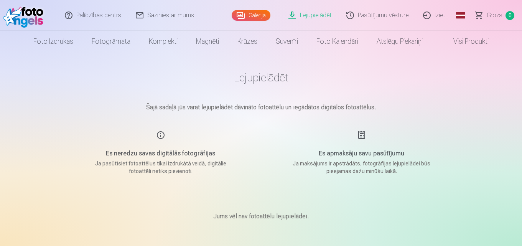
click at [500, 10] on link "Grozs 0" at bounding box center [495, 15] width 54 height 31
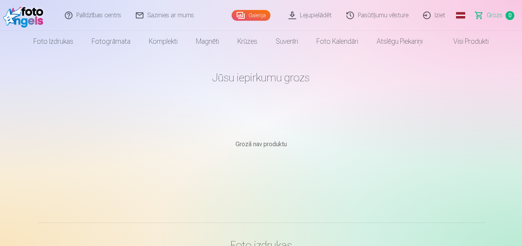
click at [433, 15] on link "Iziet" at bounding box center [434, 15] width 37 height 31
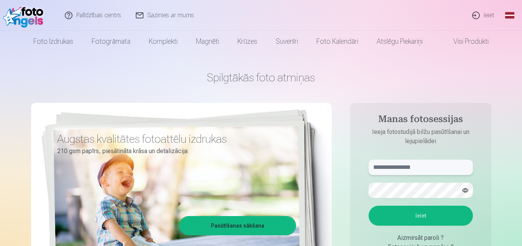
click at [436, 169] on input "text" at bounding box center [420, 167] width 104 height 15
paste input "**********"
type input "**********"
click at [424, 214] on button "Ieiet" at bounding box center [420, 216] width 104 height 20
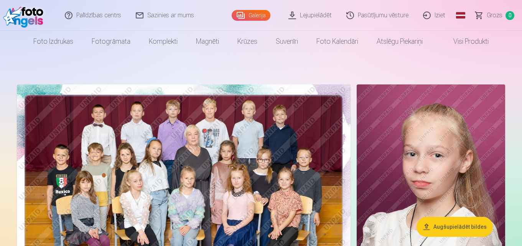
click at [316, 13] on link "Lejupielādēt" at bounding box center [310, 15] width 58 height 31
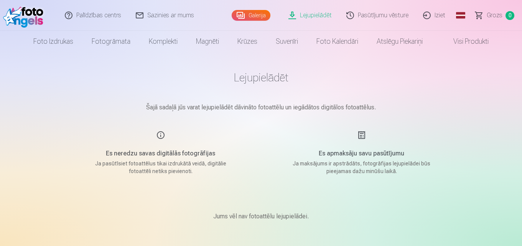
click at [316, 13] on link "Lejupielādēt" at bounding box center [310, 15] width 58 height 31
click at [316, 14] on link "Lejupielādēt" at bounding box center [310, 15] width 58 height 31
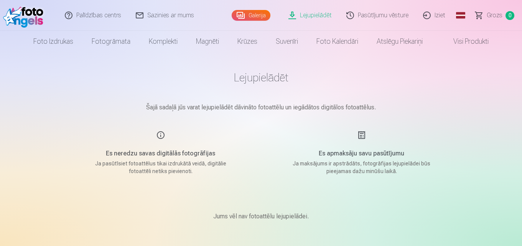
click at [377, 14] on link "Pasūtījumu vēsture" at bounding box center [377, 15] width 77 height 31
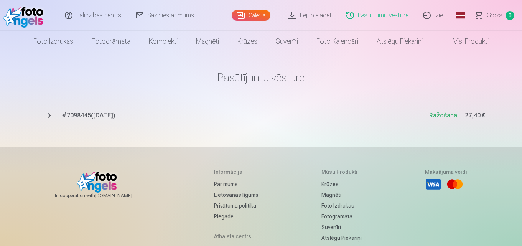
click at [473, 113] on span "27,40 €" at bounding box center [475, 115] width 20 height 9
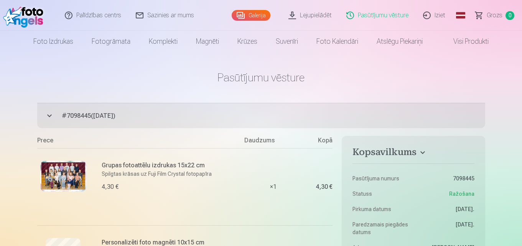
click at [327, 15] on link "Lejupielādēt" at bounding box center [310, 15] width 58 height 31
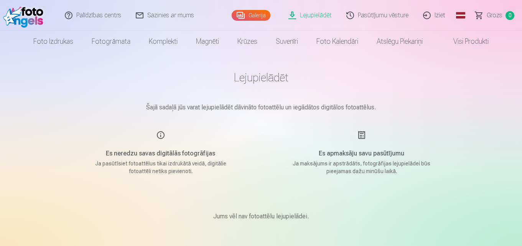
click at [327, 15] on link "Lejupielādēt" at bounding box center [310, 15] width 58 height 31
click at [326, 14] on link "Lejupielādēt" at bounding box center [310, 15] width 58 height 31
click at [294, 16] on link "Lejupielādēt" at bounding box center [310, 15] width 58 height 31
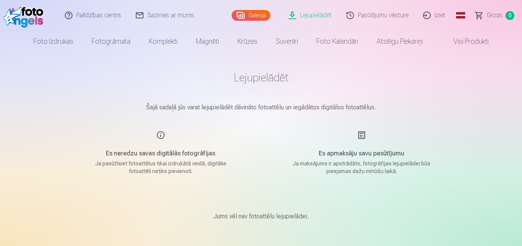
click at [476, 109] on div "Lejupielādēt Šajā sadaļā jūs varat lejupielādēt dāvināto fotoattēlu un iegādāto…" at bounding box center [261, 243] width 460 height 487
click at [467, 38] on link "Visi produkti" at bounding box center [465, 41] width 66 height 21
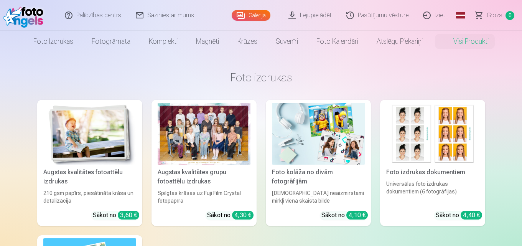
click at [250, 16] on link "Galerija" at bounding box center [251, 15] width 39 height 11
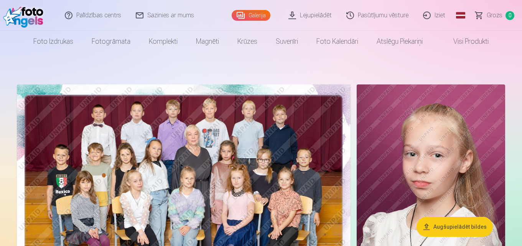
click at [447, 128] on img at bounding box center [431, 195] width 148 height 223
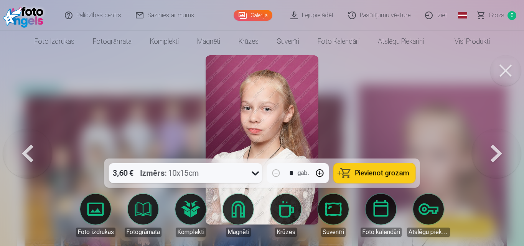
click at [452, 92] on div at bounding box center [262, 123] width 524 height 246
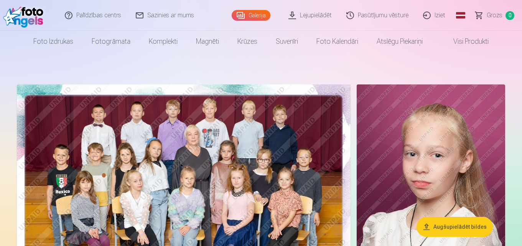
click at [314, 12] on link "Lejupielādēt" at bounding box center [310, 15] width 58 height 31
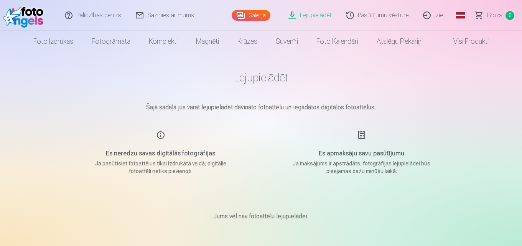
click at [279, 217] on p "Jums vēl nav fotoattēlu lejupielādei." at bounding box center [260, 216] width 95 height 9
click at [316, 222] on div "Jums vēl nav fotoattēlu lejupielādei." at bounding box center [260, 216] width 383 height 46
click at [304, 74] on h1 "Lejupielādēt" at bounding box center [260, 78] width 383 height 14
click at [141, 220] on div "Jums vēl nav fotoattēlu lejupielādei." at bounding box center [260, 216] width 383 height 46
click at [316, 13] on link "Lejupielādēt" at bounding box center [310, 15] width 58 height 31
